Goal: Transaction & Acquisition: Purchase product/service

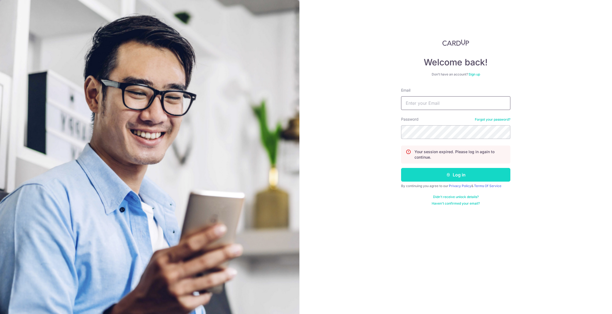
type input "aaronaldo.yap@gmail.com"
click at [453, 170] on button "Log in" at bounding box center [455, 175] width 109 height 14
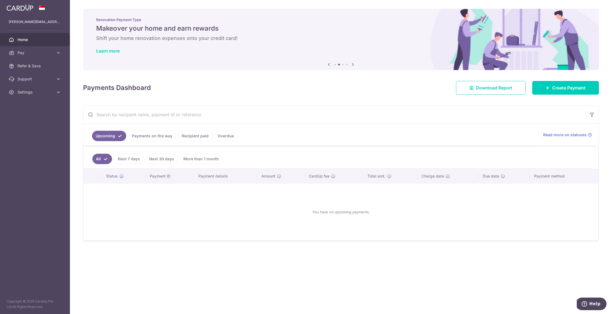
click at [196, 137] on link "Recipient paid" at bounding box center [195, 136] width 34 height 10
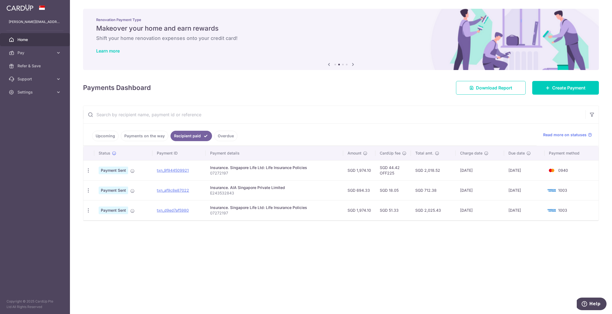
drag, startPoint x: 377, startPoint y: 191, endPoint x: 499, endPoint y: 195, distance: 121.9
click at [499, 195] on tr "PDF Receipt Payment Sent txn_af9c8e87022 Insurance. AIA Singapore Private Limit…" at bounding box center [340, 190] width 515 height 20
drag, startPoint x: 499, startPoint y: 195, endPoint x: 537, endPoint y: 193, distance: 37.7
click at [503, 194] on td "28/08/2024" at bounding box center [480, 190] width 48 height 20
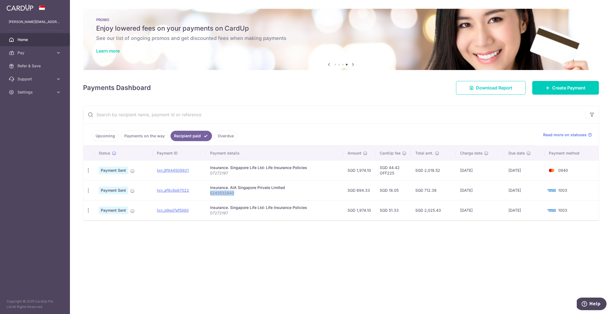
drag, startPoint x: 237, startPoint y: 193, endPoint x: 218, endPoint y: 194, distance: 18.9
click at [211, 193] on p "E243532843" at bounding box center [274, 192] width 129 height 5
copy p "E243532843"
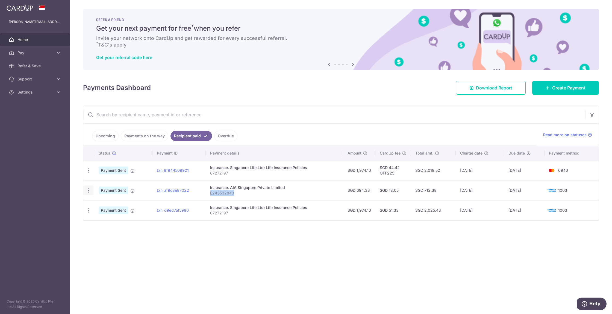
click at [88, 173] on icon "button" at bounding box center [89, 170] width 6 height 6
drag, startPoint x: 214, startPoint y: 195, endPoint x: 219, endPoint y: 193, distance: 4.5
click at [214, 195] on p "E243532843" at bounding box center [274, 192] width 129 height 5
click at [40, 51] on span "Pay" at bounding box center [35, 52] width 36 height 5
click at [43, 65] on span "Payments" at bounding box center [35, 65] width 36 height 5
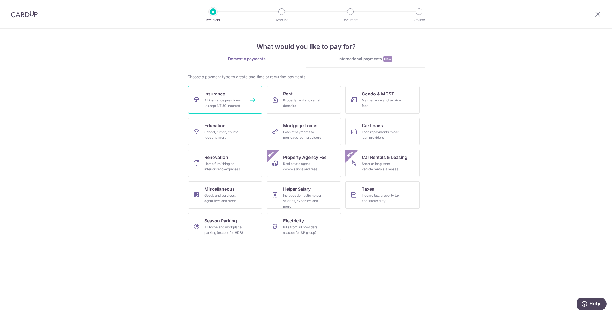
click at [251, 92] on link "Insurance All insurance premiums (except NTUC Income)" at bounding box center [225, 99] width 74 height 27
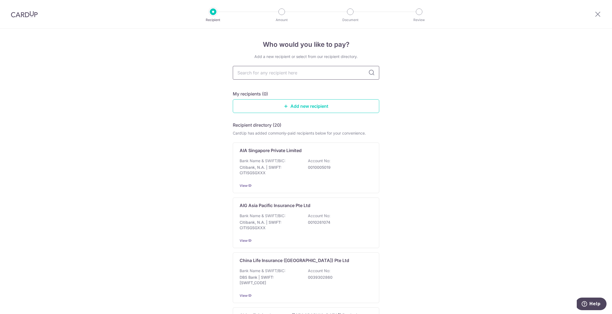
click at [293, 73] on input "text" at bounding box center [306, 73] width 146 height 14
type input "aia"
click at [375, 73] on icon at bounding box center [371, 72] width 7 height 7
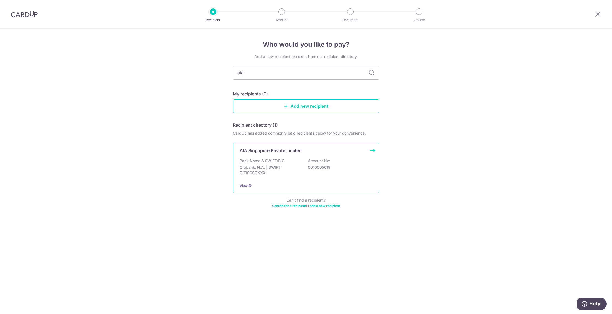
click at [290, 165] on p "Citibank, N.A. | SWIFT: CITISGSGXXX" at bounding box center [270, 169] width 61 height 11
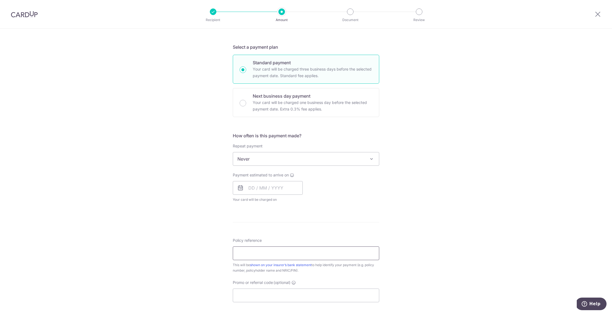
scroll to position [112, 0]
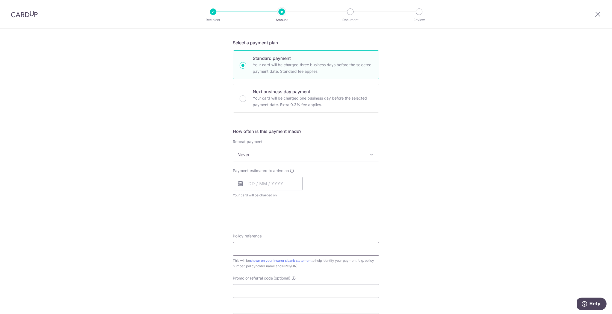
click at [266, 245] on input "Policy reference" at bounding box center [306, 249] width 146 height 14
paste input "E243532843"
type input "E243532843"
click at [348, 218] on form "Enter payment amount SGD Select Card Select option Add credit card Your Cards *…" at bounding box center [306, 168] width 146 height 432
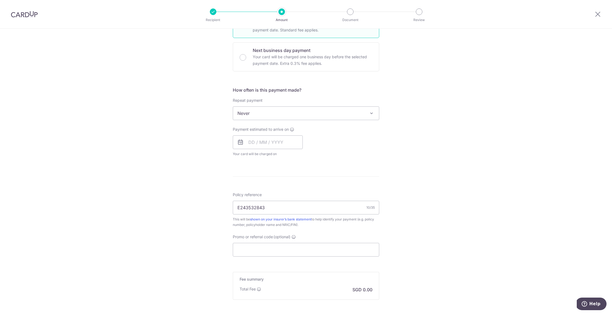
scroll to position [172, 0]
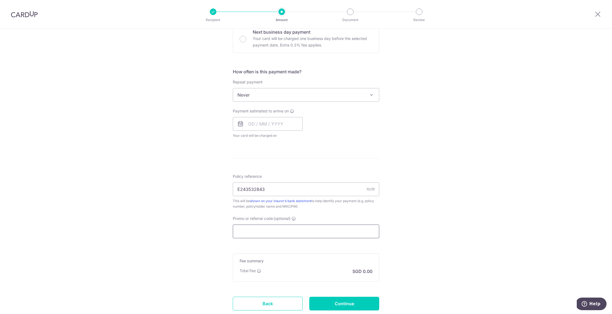
click at [282, 228] on input "Promo or referral code (optional)" at bounding box center [306, 231] width 146 height 14
drag, startPoint x: 356, startPoint y: 206, endPoint x: 340, endPoint y: 222, distance: 22.2
click at [356, 206] on div "This will be shown on your insurer’s bank statement to help identify your payme…" at bounding box center [306, 203] width 146 height 11
click at [328, 232] on input "Promo or referral code (optional)" at bounding box center [306, 231] width 146 height 14
paste input "OFF225"
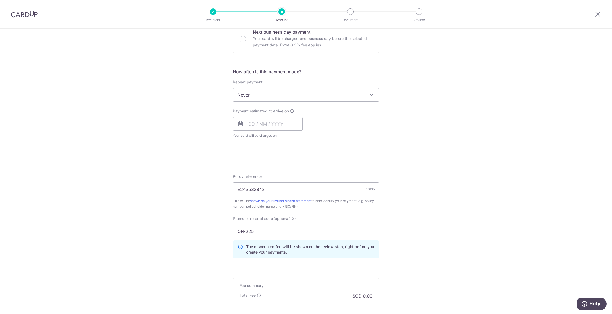
type input "OFF225"
click at [438, 210] on div "Tell us more about your payment Enter payment amount SGD Select Card Select opt…" at bounding box center [306, 116] width 612 height 519
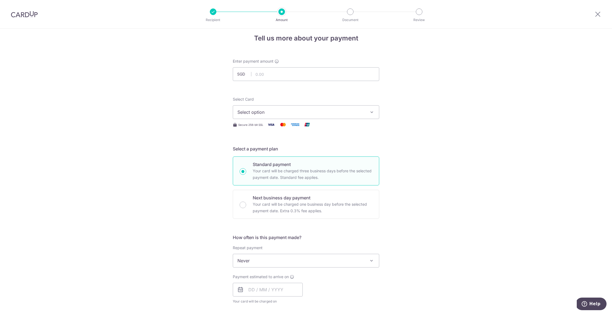
scroll to position [0, 0]
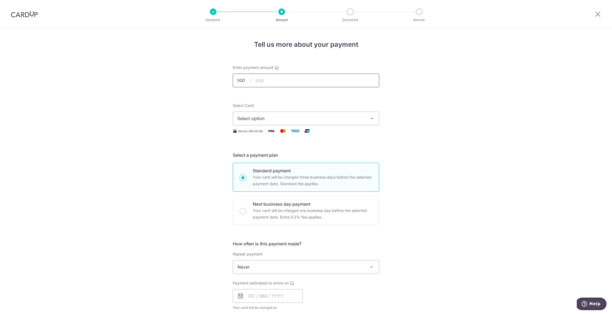
drag, startPoint x: 274, startPoint y: 87, endPoint x: 285, endPoint y: 77, distance: 14.3
click at [274, 87] on input "text" at bounding box center [306, 80] width 146 height 14
type input "861.00"
click at [288, 103] on div "Select Card Select option Add credit card Your Cards **** 1003 **** 0940" at bounding box center [306, 114] width 146 height 22
click at [290, 119] on span "Select option" at bounding box center [300, 118] width 127 height 7
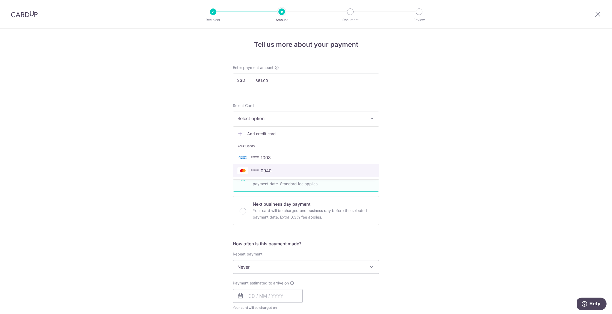
click at [283, 169] on span "**** 0940" at bounding box center [305, 170] width 137 height 7
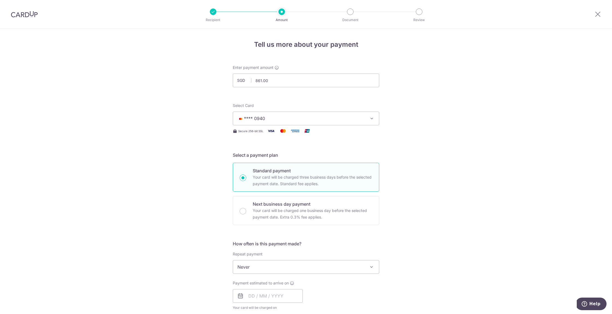
click at [303, 97] on form "Enter payment amount SGD 861.00 861.00 Select Card **** 0940 Add credit card Yo…" at bounding box center [306, 293] width 146 height 457
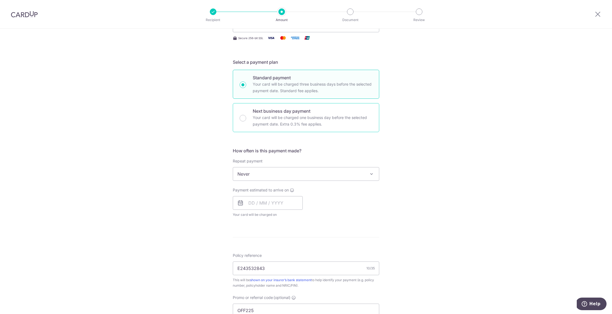
scroll to position [144, 0]
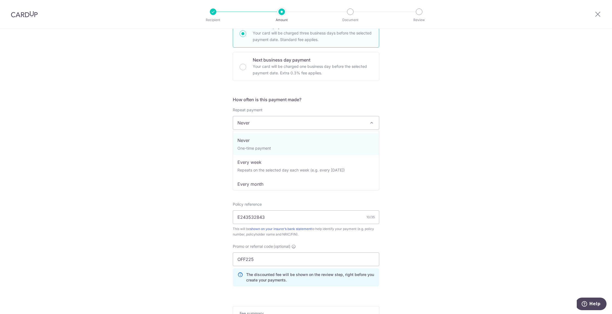
click at [277, 121] on span "Never" at bounding box center [306, 122] width 146 height 13
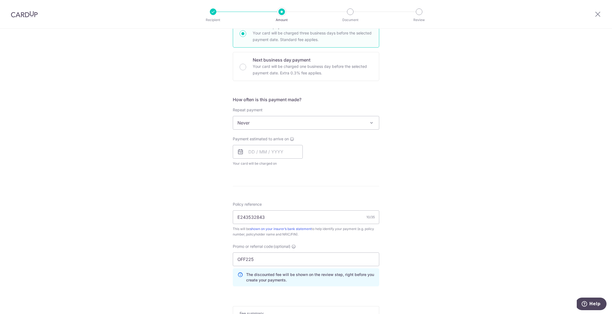
drag, startPoint x: 277, startPoint y: 121, endPoint x: 198, endPoint y: 137, distance: 80.3
click at [277, 121] on span "Never" at bounding box center [306, 122] width 146 height 13
click at [188, 144] on div "Tell us more about your payment Enter payment amount SGD 861.00 861.00 Select C…" at bounding box center [306, 144] width 612 height 519
click at [249, 153] on input "text" at bounding box center [268, 152] width 70 height 14
drag, startPoint x: 211, startPoint y: 152, endPoint x: 237, endPoint y: 149, distance: 26.6
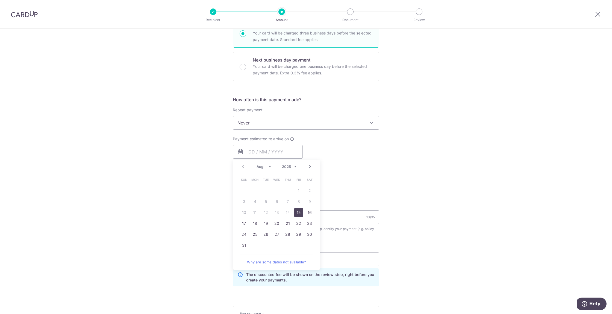
click at [212, 152] on div "Tell us more about your payment Enter payment amount SGD 861.00 861.00 Select C…" at bounding box center [306, 144] width 612 height 519
click at [250, 152] on input "text" at bounding box center [268, 152] width 70 height 14
drag, startPoint x: 298, startPoint y: 210, endPoint x: 378, endPoint y: 147, distance: 102.1
click at [298, 210] on link "15" at bounding box center [298, 212] width 9 height 9
type input "15/08/2025"
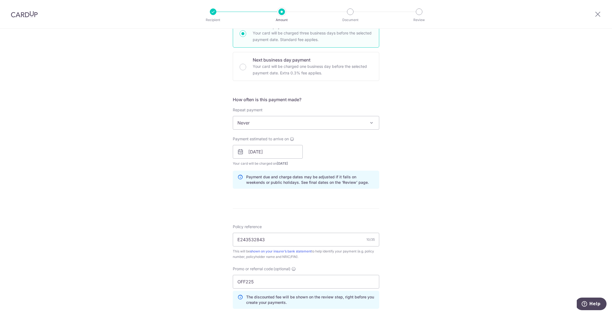
click at [397, 151] on div "Tell us more about your payment Enter payment amount SGD 861.00 861.00 Select C…" at bounding box center [306, 155] width 612 height 541
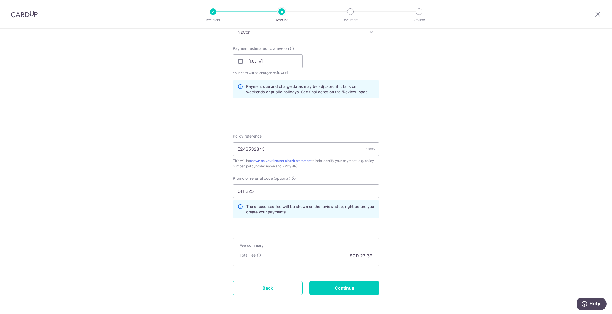
scroll to position [256, 0]
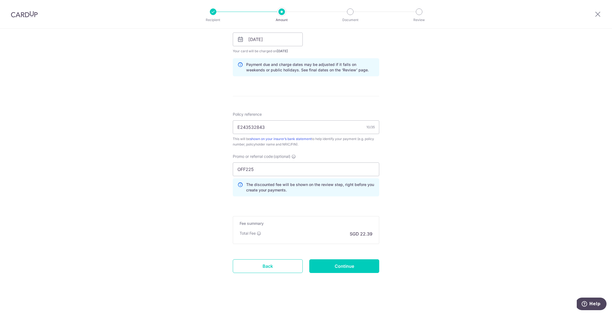
click at [298, 211] on form "Enter payment amount SGD 861.00 861.00 Select Card **** 0940 Add credit card Yo…" at bounding box center [306, 47] width 146 height 479
click at [339, 267] on input "Continue" at bounding box center [344, 266] width 70 height 14
type input "Create Schedule"
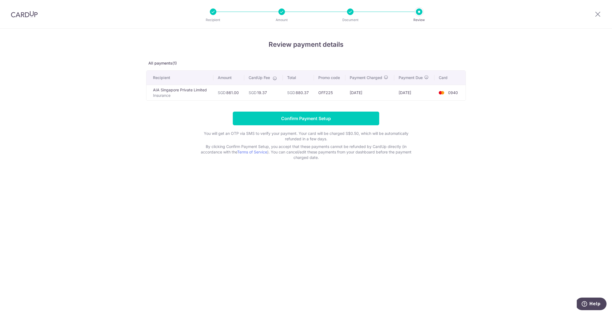
click at [302, 90] on td "SGD 880.37" at bounding box center [298, 93] width 31 height 16
copy td "880.37"
drag, startPoint x: 328, startPoint y: 99, endPoint x: 315, endPoint y: 100, distance: 13.1
click at [328, 99] on td "OFF225" at bounding box center [329, 93] width 31 height 16
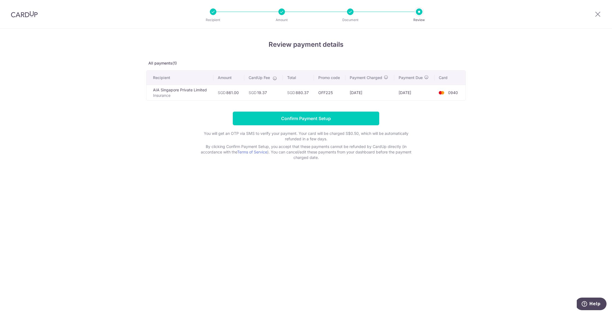
drag, startPoint x: 309, startPoint y: 93, endPoint x: 296, endPoint y: 92, distance: 12.6
click at [296, 92] on td "SGD 880.37" at bounding box center [298, 93] width 31 height 16
copy td "880.37"
click at [315, 120] on input "Confirm Payment Setup" at bounding box center [306, 118] width 146 height 14
